Goal: Find specific page/section: Find specific page/section

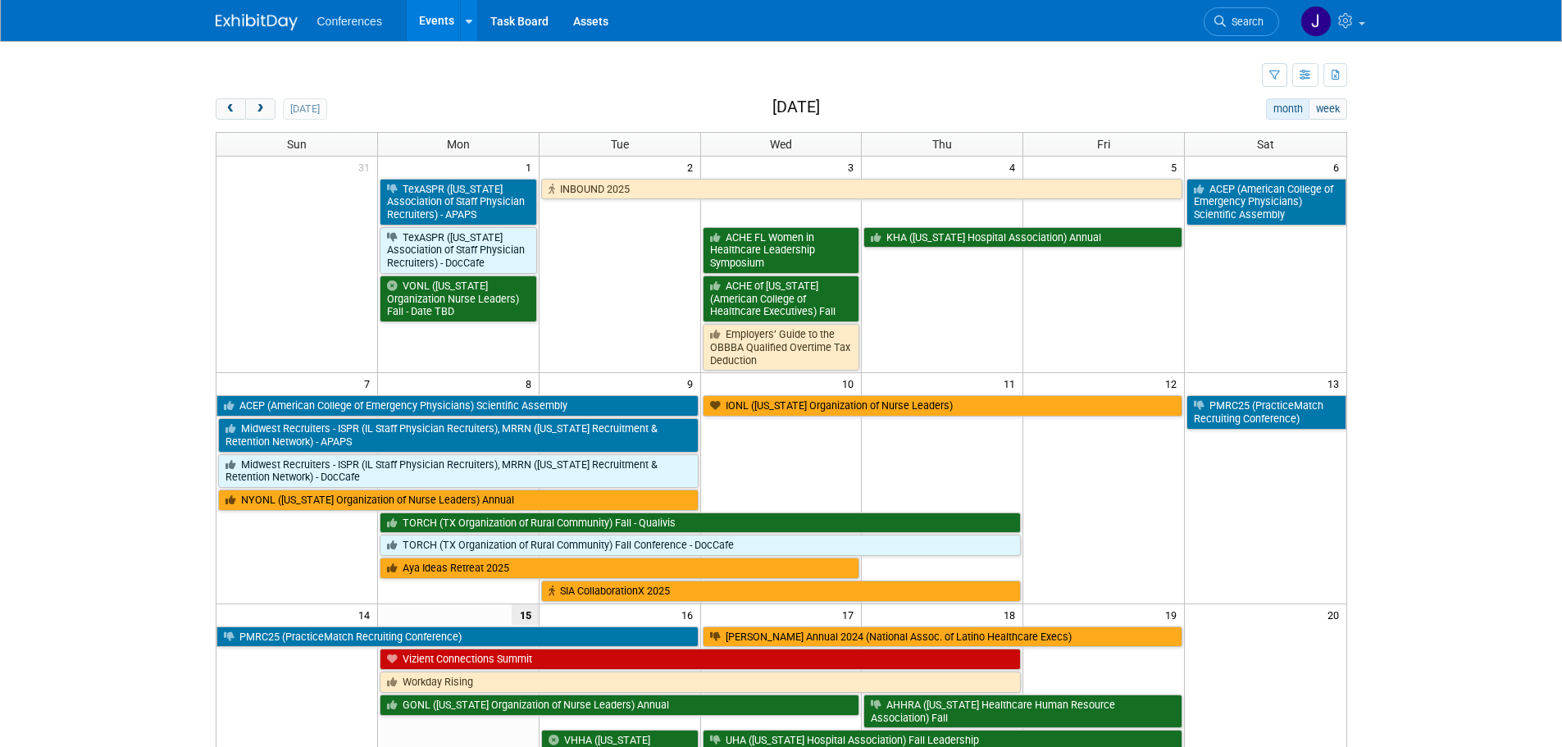
click at [1234, 19] on span "Search" at bounding box center [1245, 22] width 38 height 12
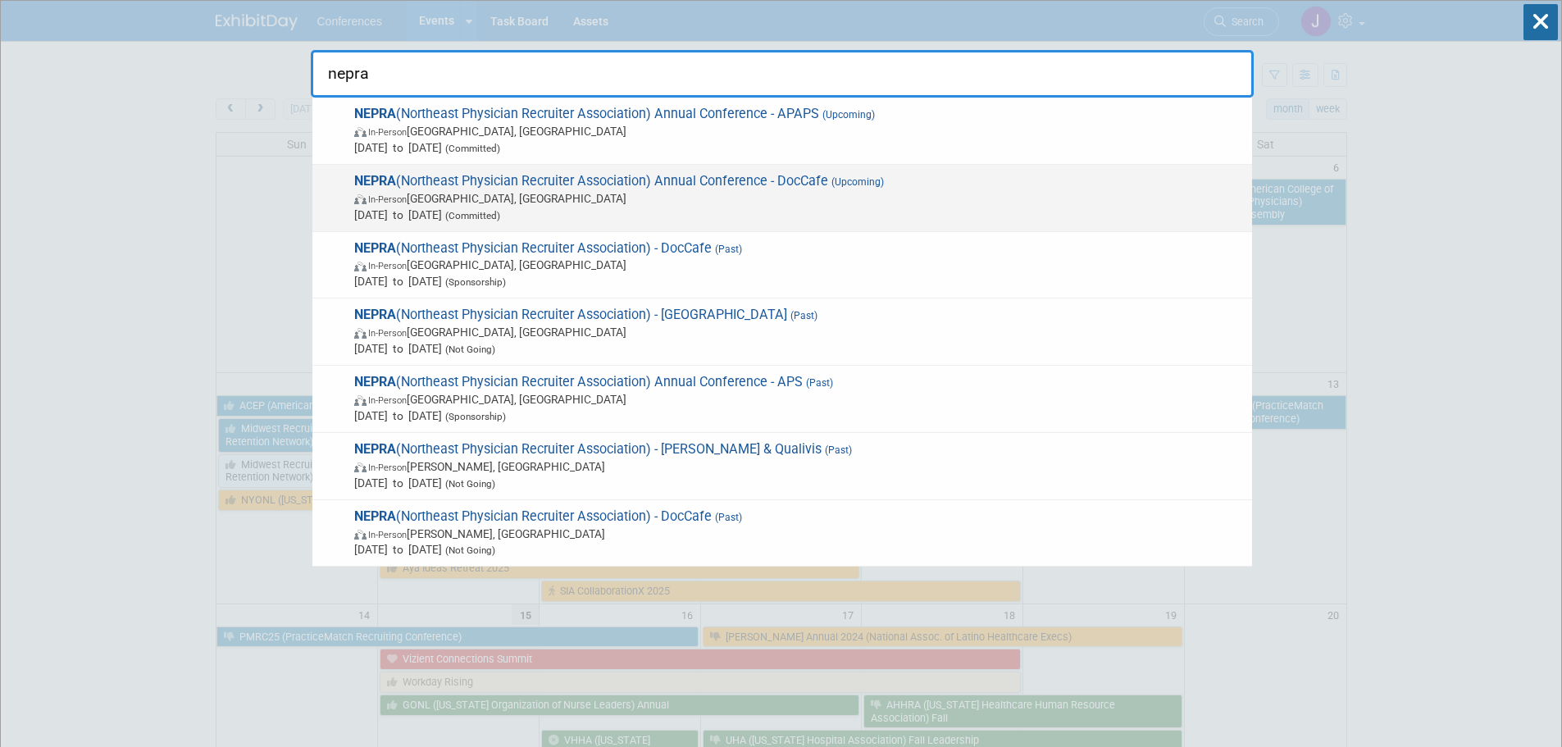
type input "nepra"
click at [947, 176] on span "NEPRA (Northeast Physician Recruiter Association) Annual Conference - DocCafe (…" at bounding box center [796, 198] width 895 height 50
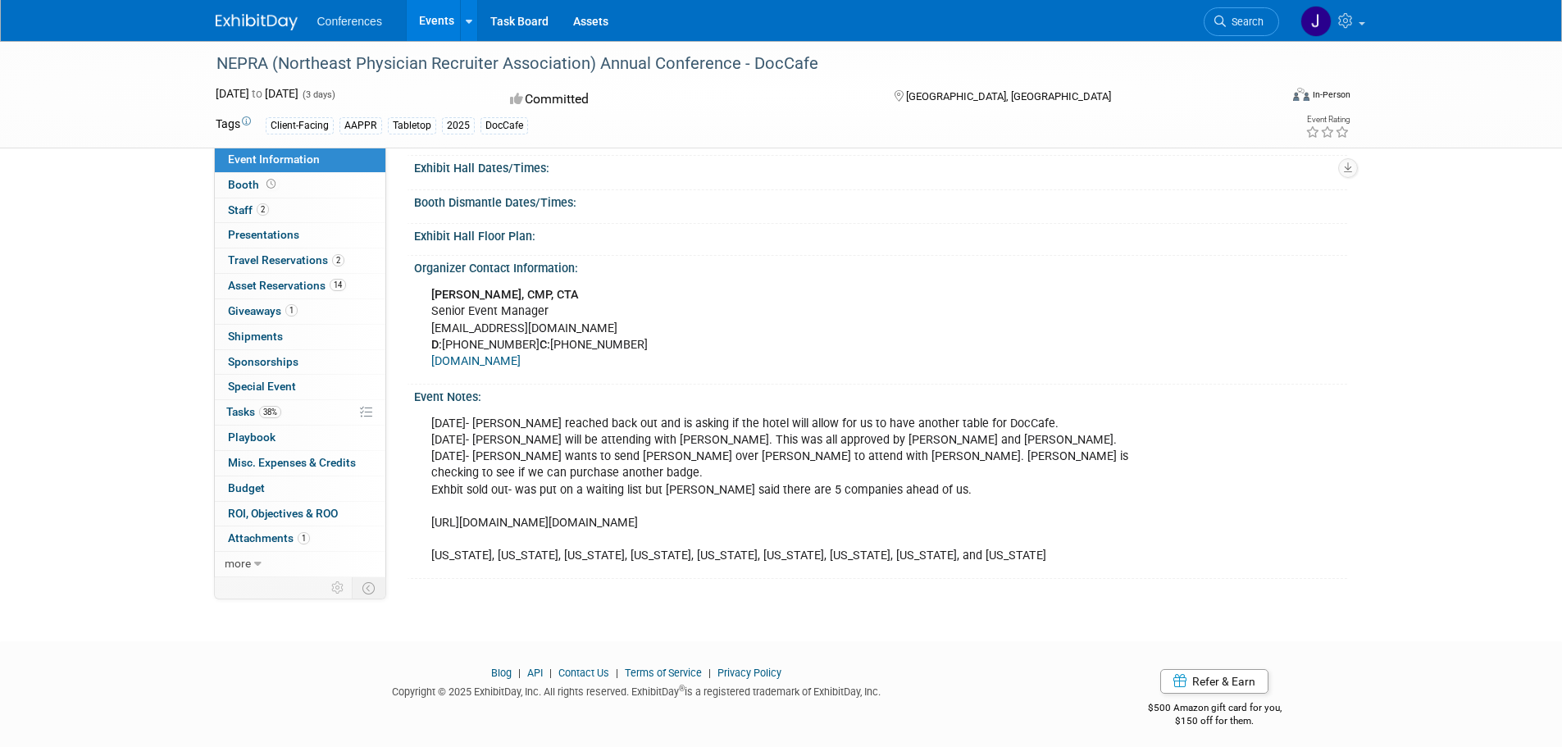
scroll to position [458, 0]
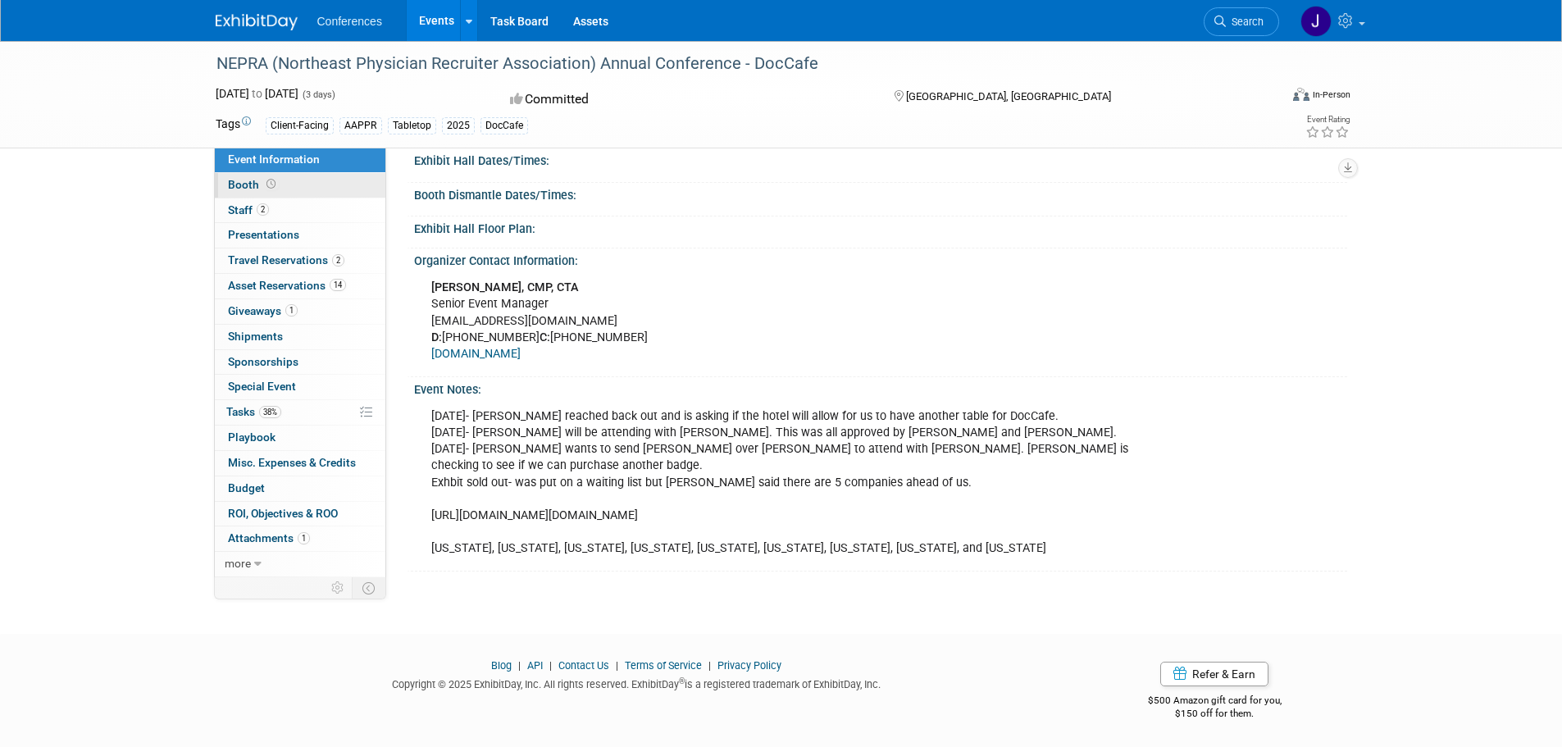
click at [283, 193] on link "Booth" at bounding box center [300, 185] width 171 height 25
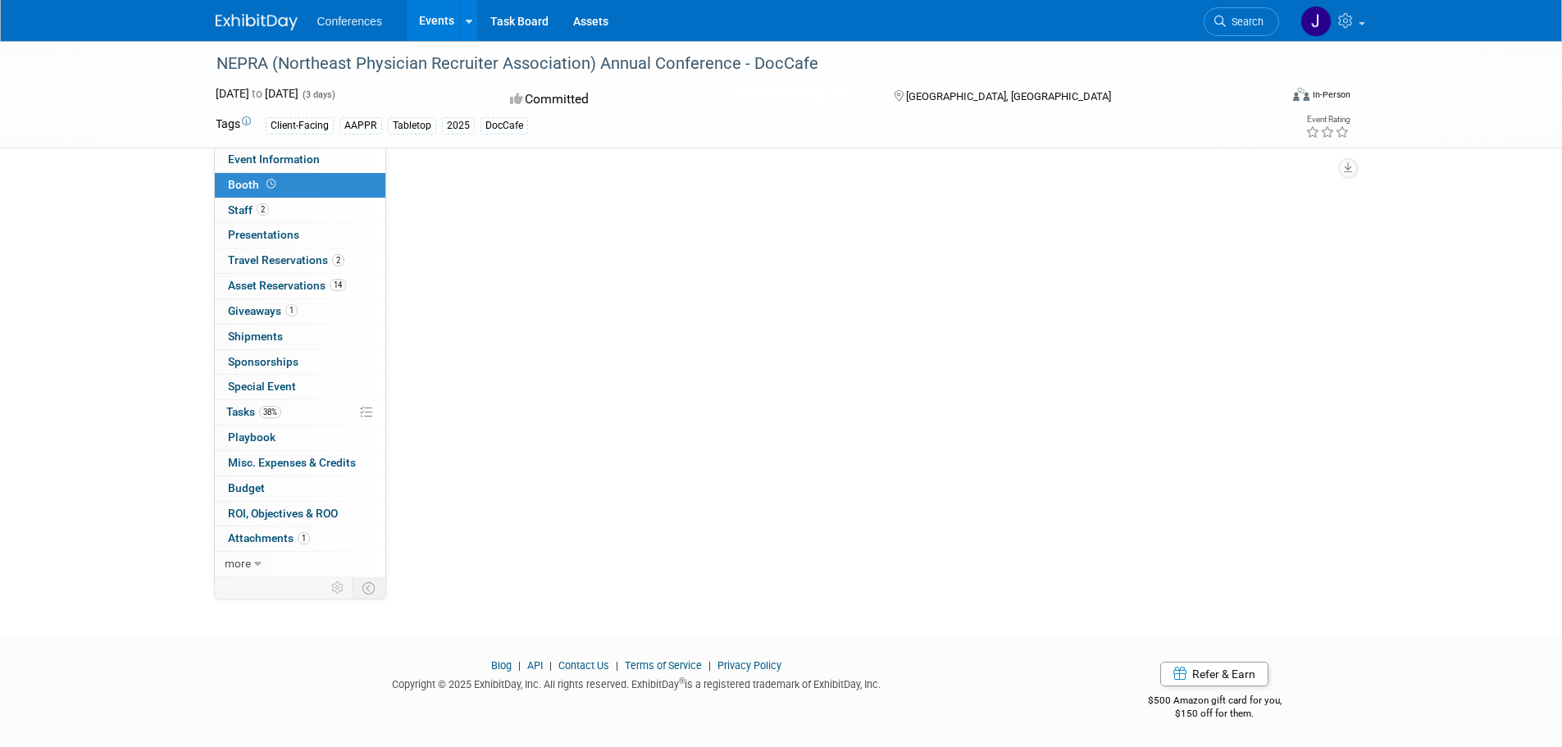
scroll to position [0, 0]
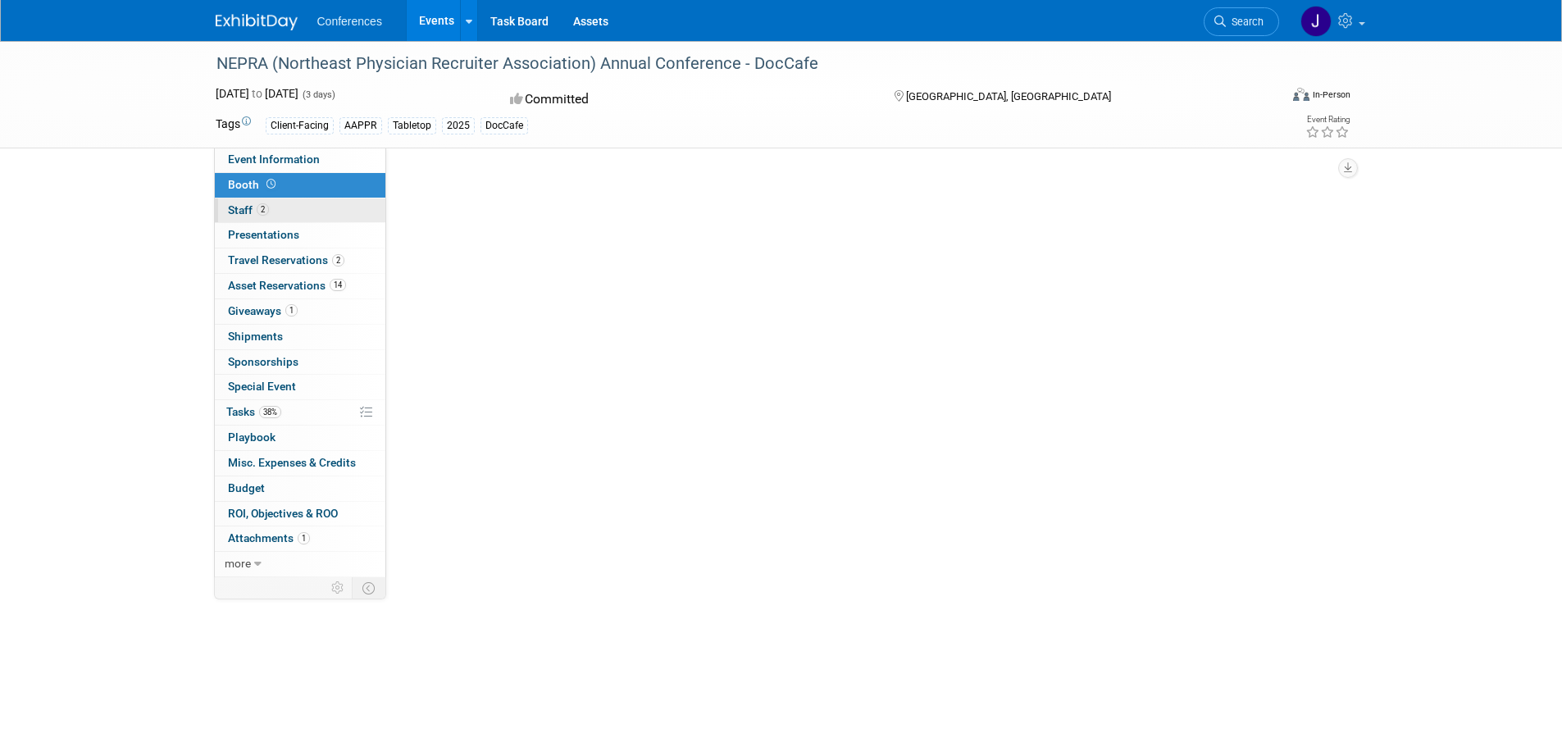
select select "6' tabletop"
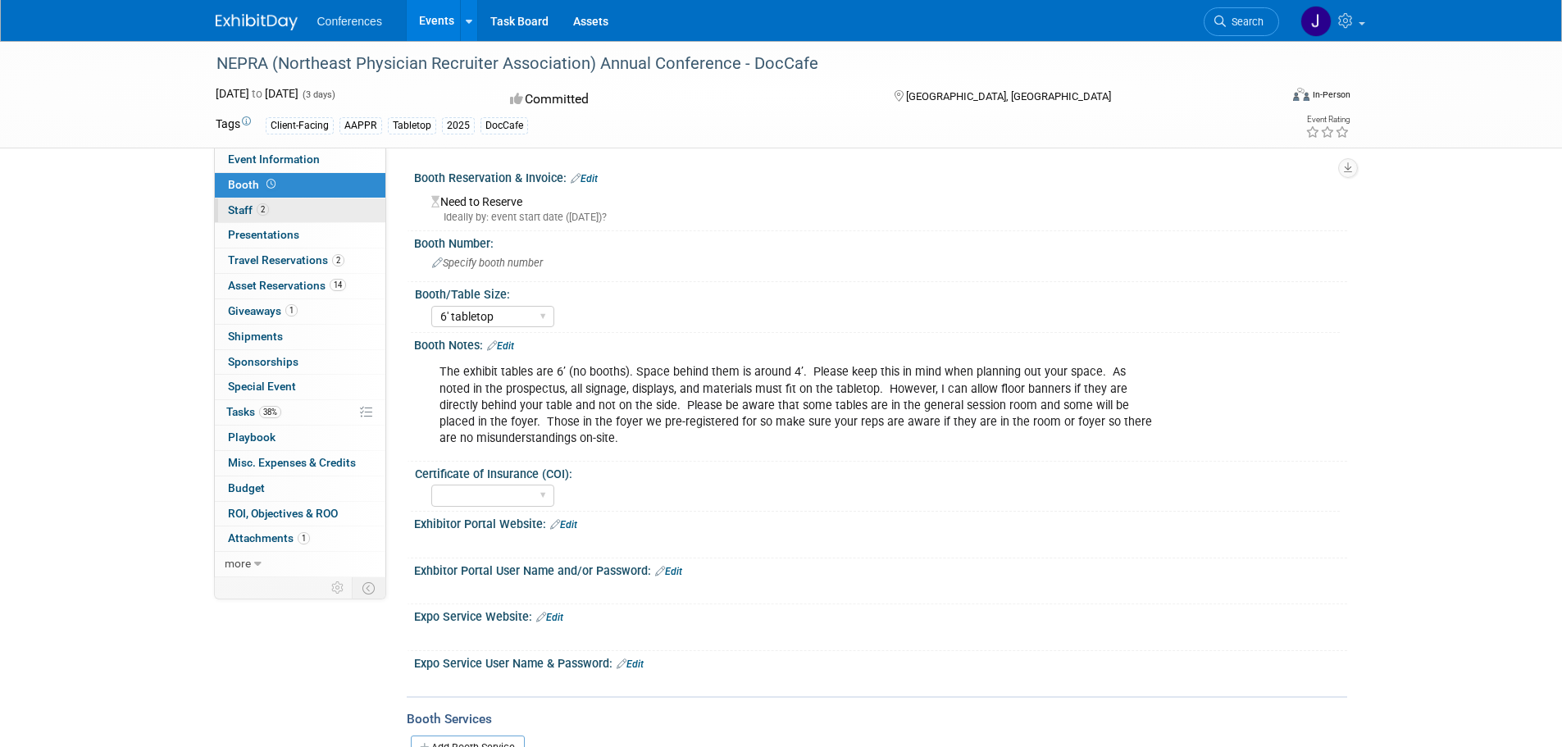
click at [286, 212] on link "2 Staff 2" at bounding box center [300, 210] width 171 height 25
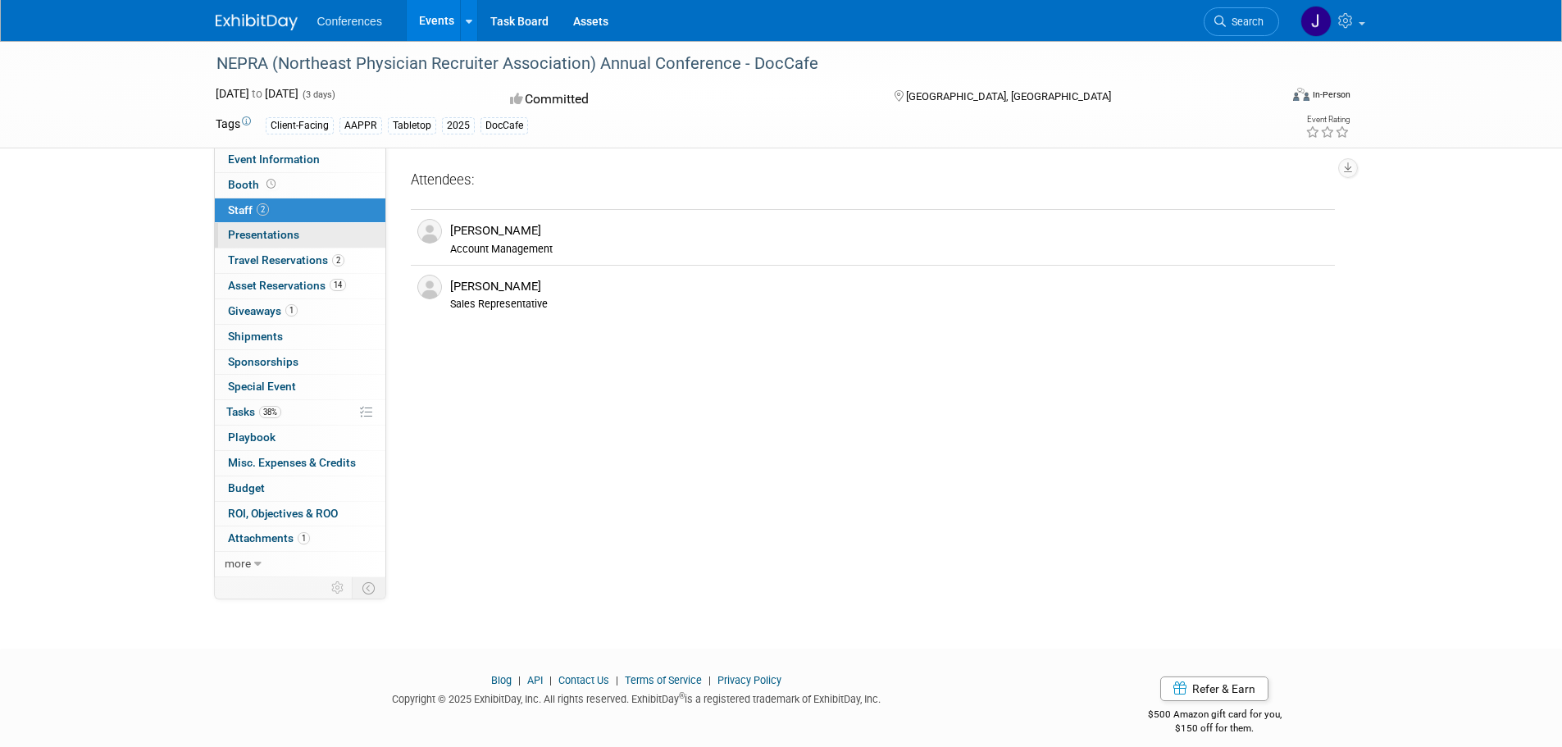
click at [288, 238] on span "Presentations 0" at bounding box center [263, 234] width 71 height 13
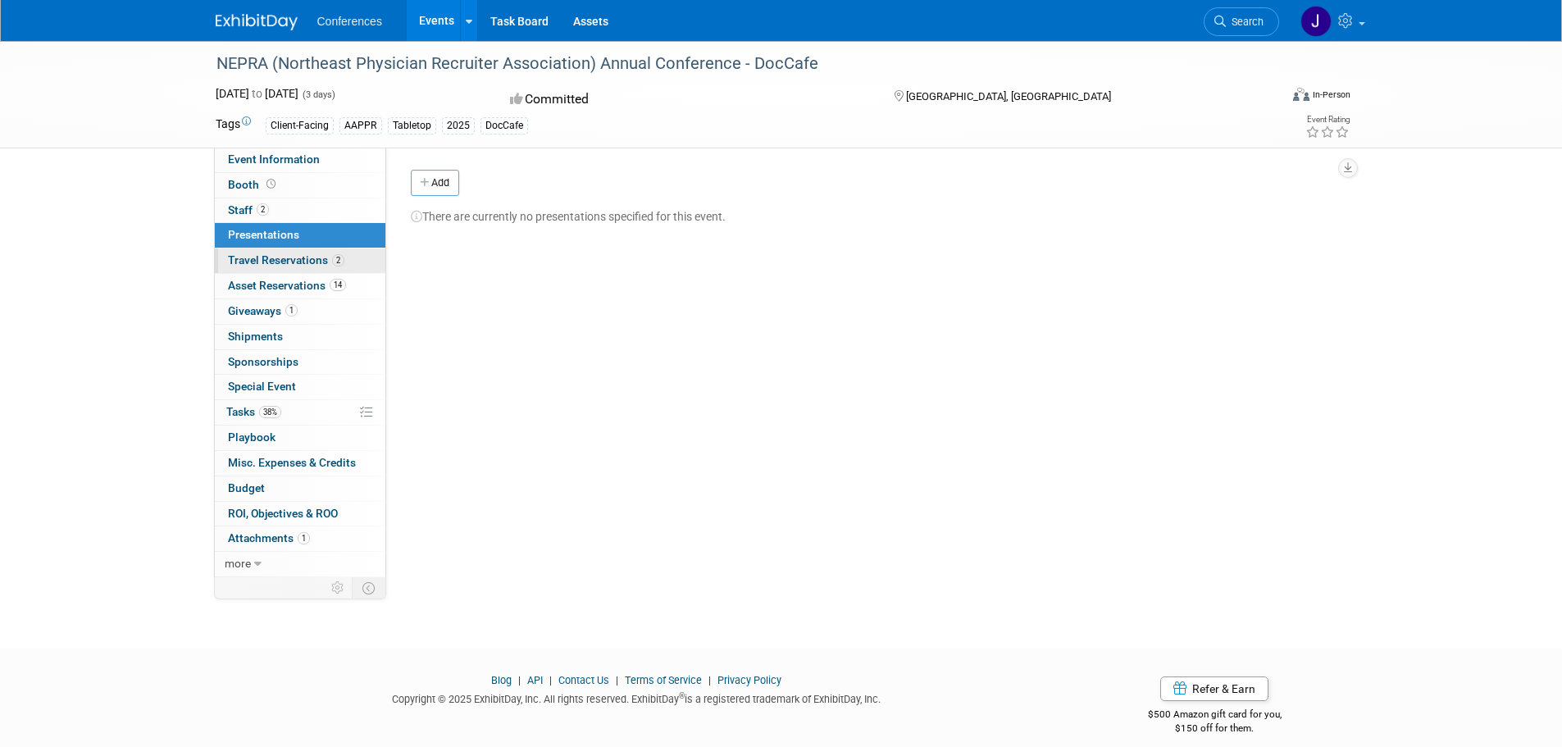
click at [288, 257] on span "Travel Reservations 2" at bounding box center [286, 259] width 116 height 13
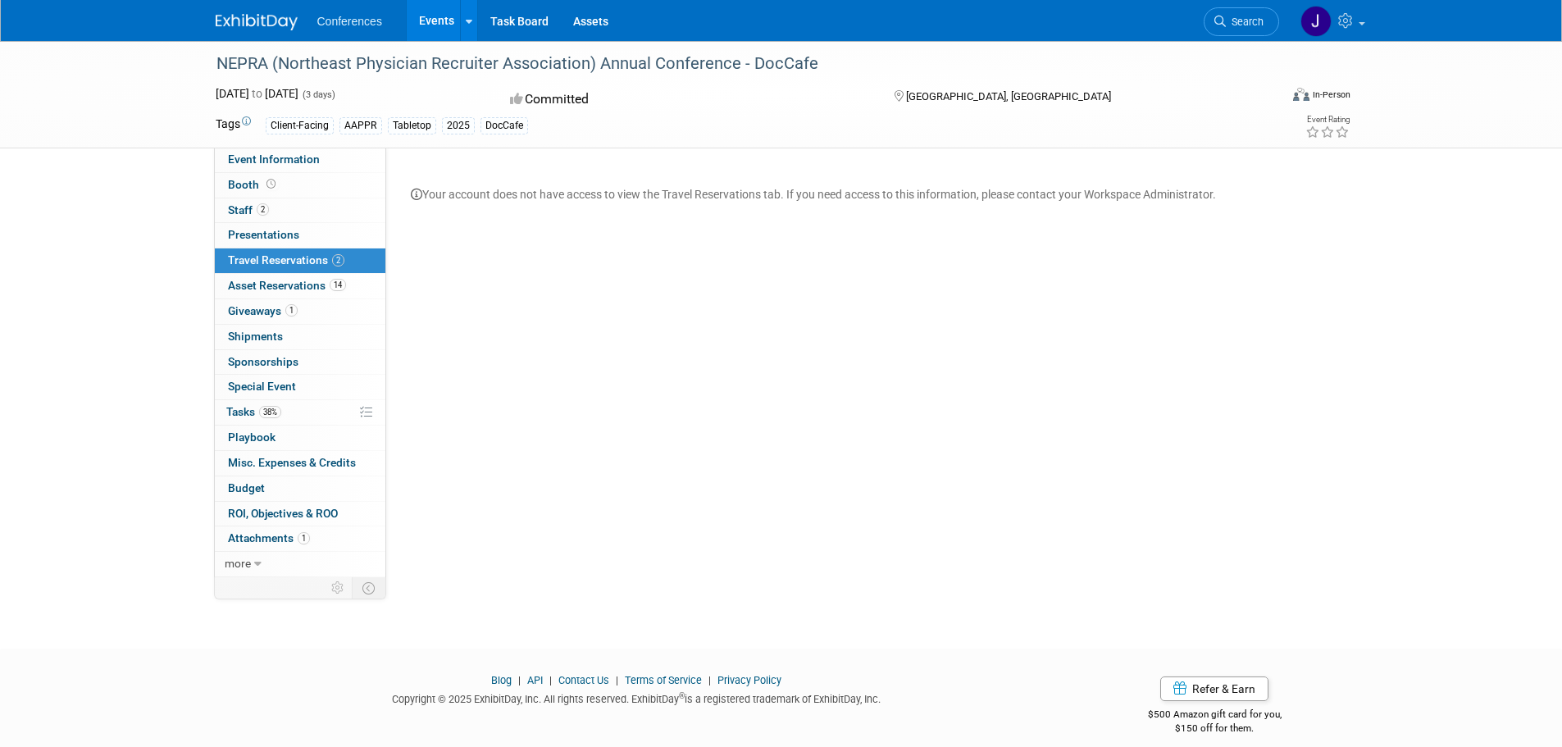
click at [287, 271] on link "2 Travel Reservations 2" at bounding box center [300, 260] width 171 height 25
click at [290, 289] on span "Asset Reservations 14" at bounding box center [287, 285] width 118 height 13
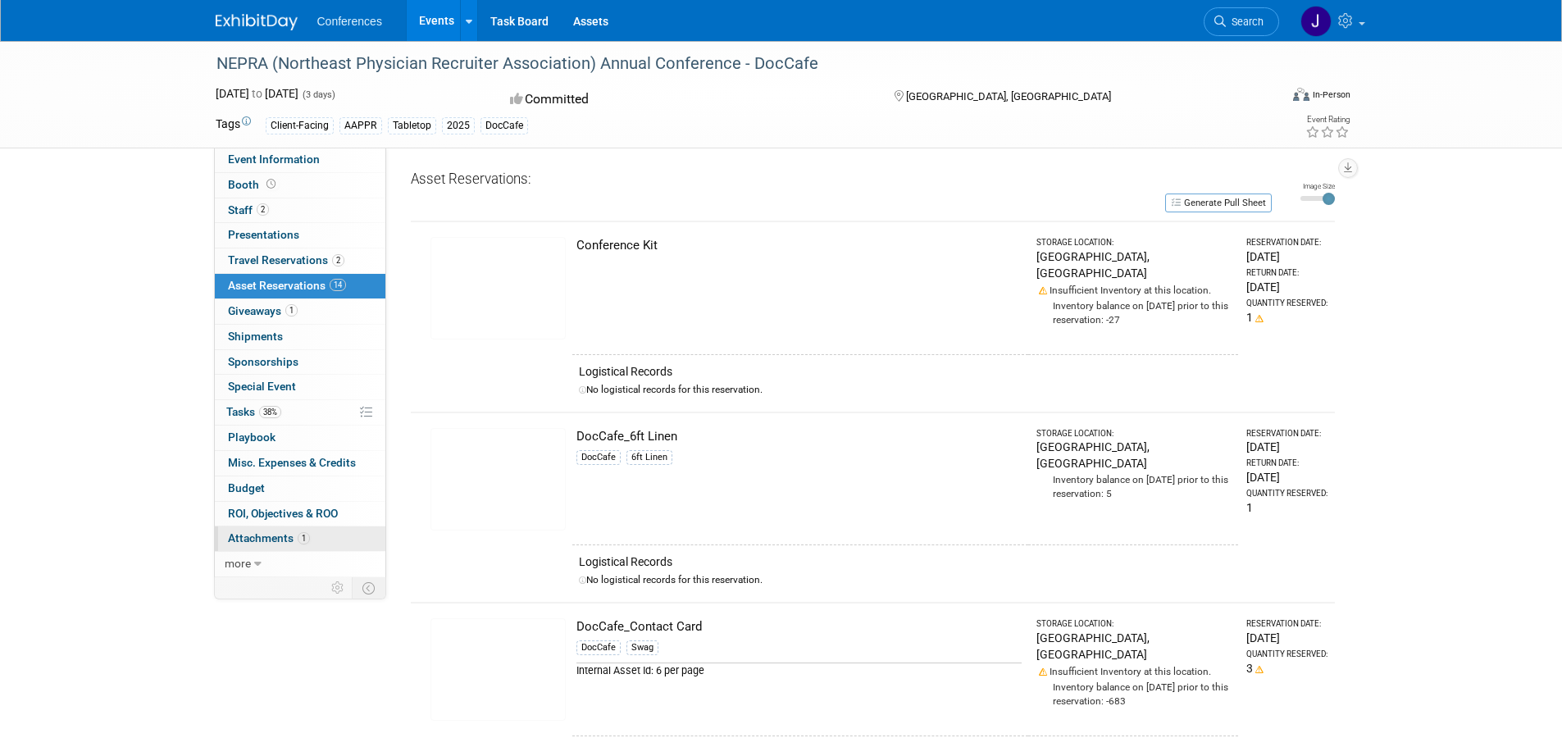
click at [252, 531] on link "1 Attachments 1" at bounding box center [300, 538] width 171 height 25
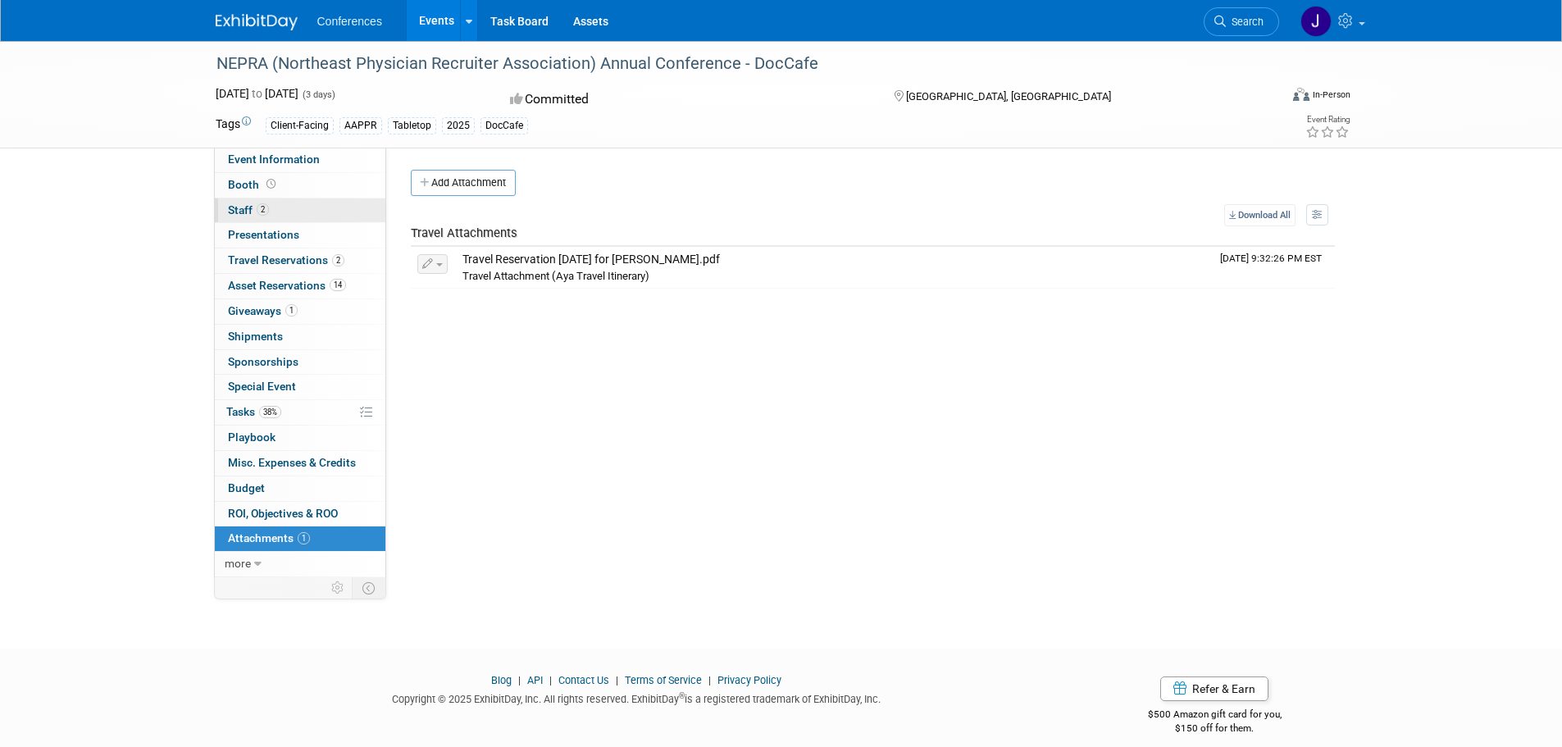
click at [256, 203] on span "Staff 2" at bounding box center [248, 209] width 41 height 13
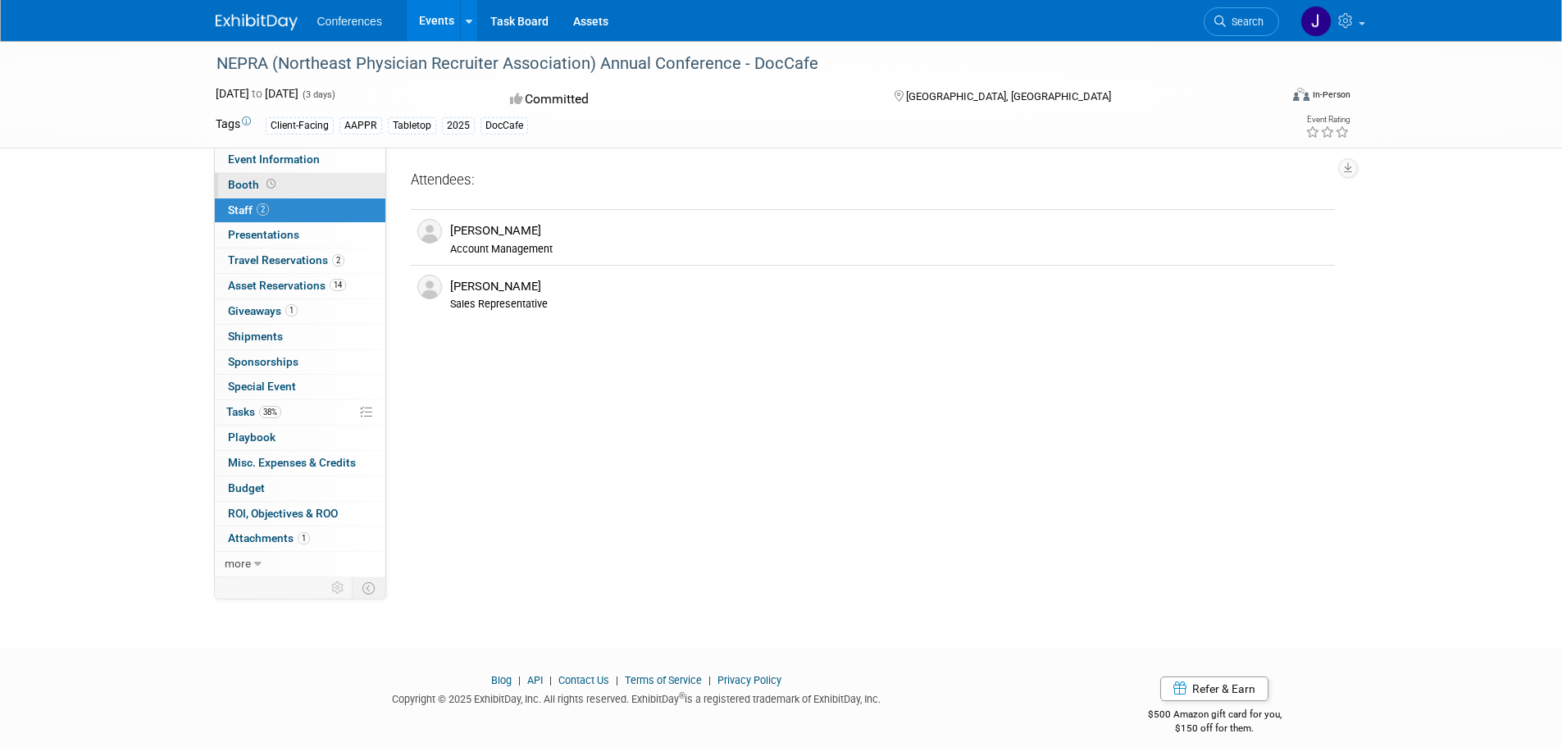
click at [276, 189] on span "Booth" at bounding box center [253, 184] width 51 height 13
select select "6' tabletop"
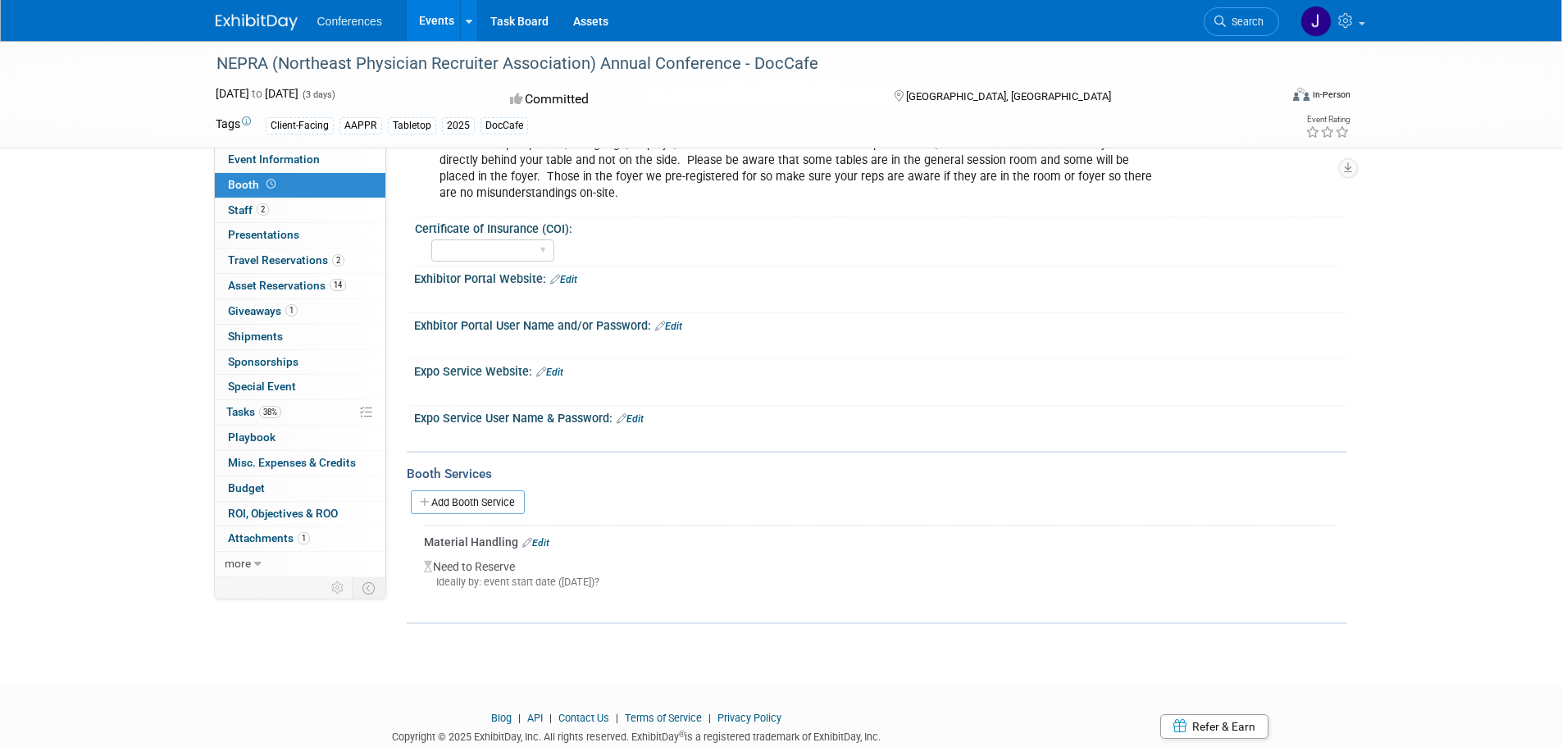
scroll to position [246, 0]
click at [271, 165] on span "Event Information" at bounding box center [274, 159] width 92 height 13
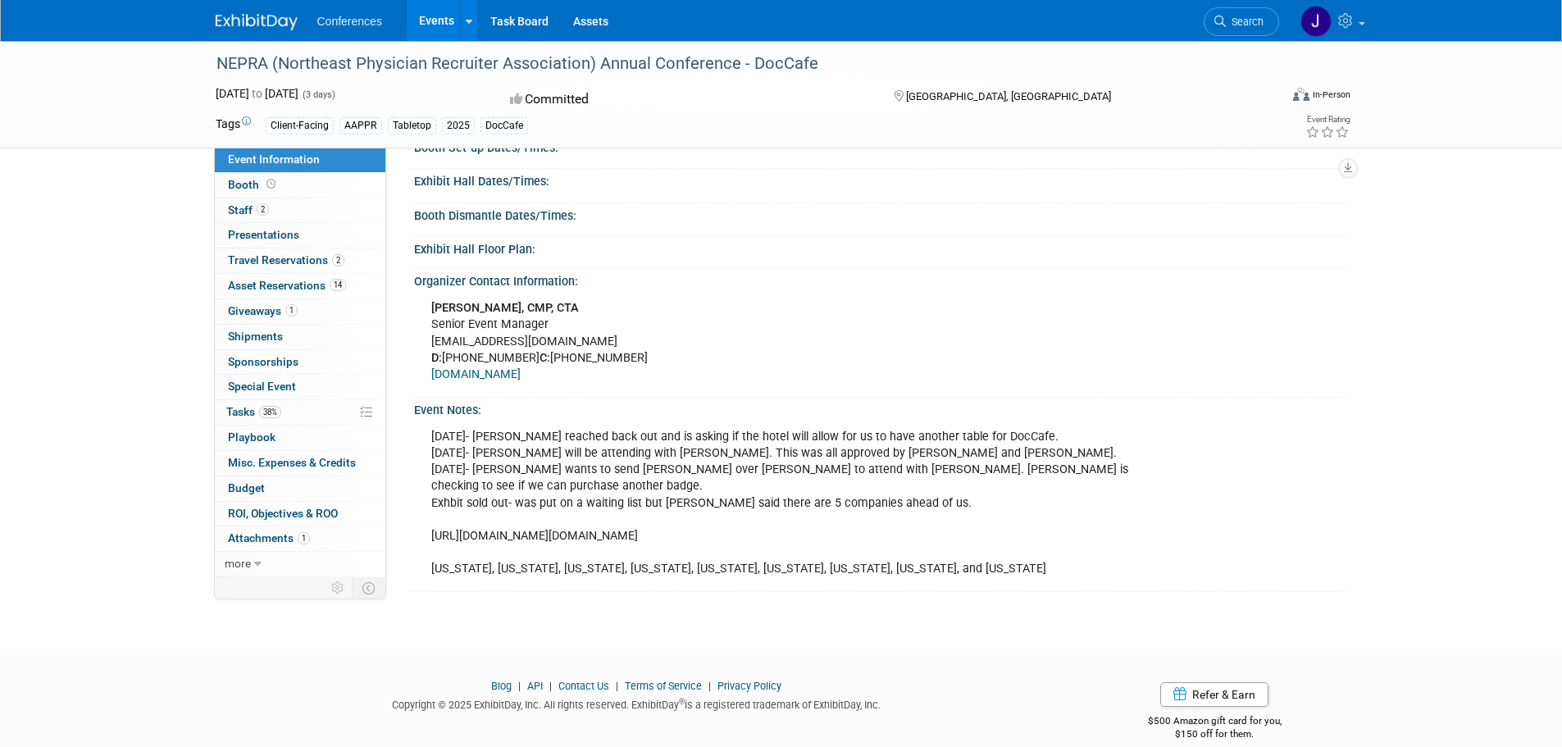
scroll to position [458, 0]
